Goal: Browse casually

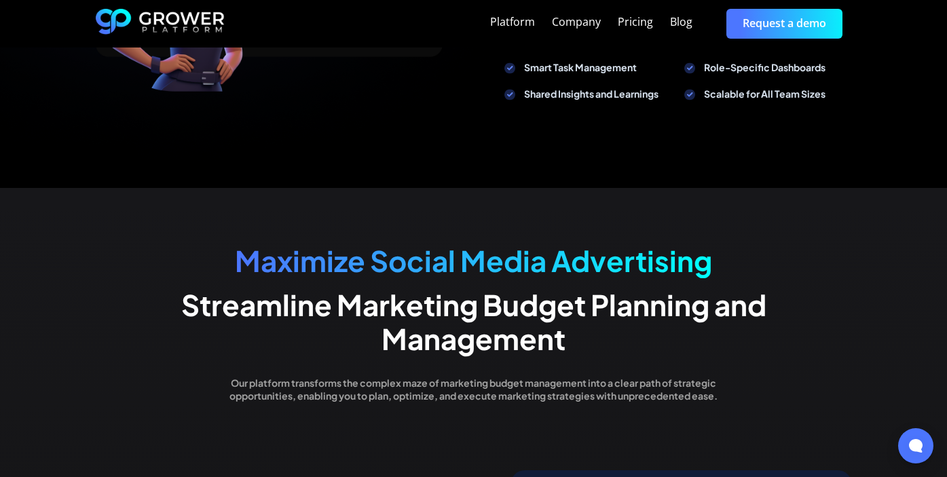
scroll to position [2044, 0]
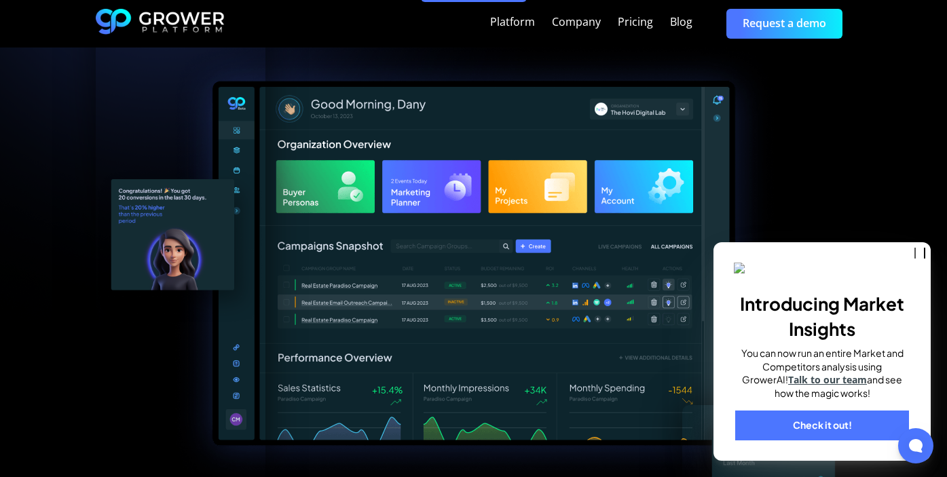
scroll to position [0, 0]
